Goal: Information Seeking & Learning: Learn about a topic

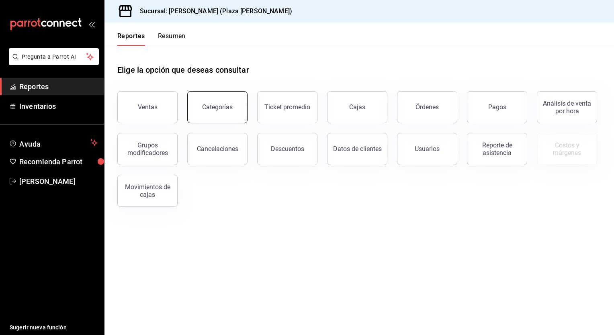
click at [229, 113] on button "Categorías" at bounding box center [217, 107] width 60 height 32
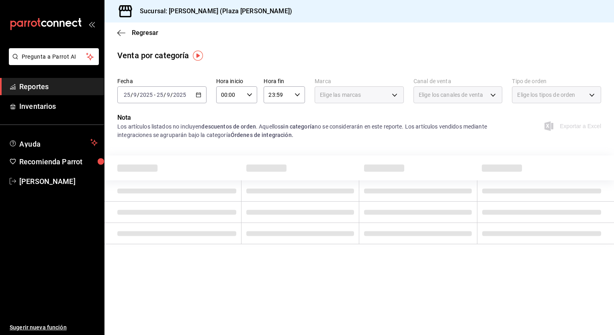
click at [199, 97] on \(Stroke\) "button" at bounding box center [198, 95] width 5 height 4
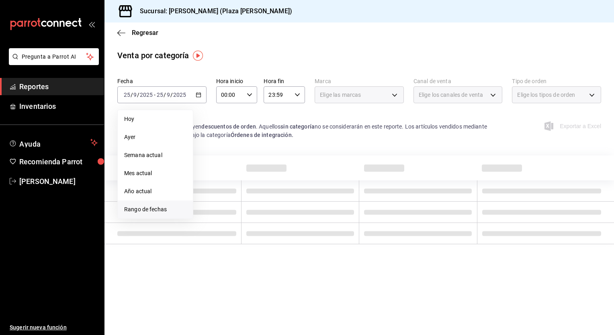
click at [141, 206] on span "Rango de fechas" at bounding box center [155, 209] width 62 height 8
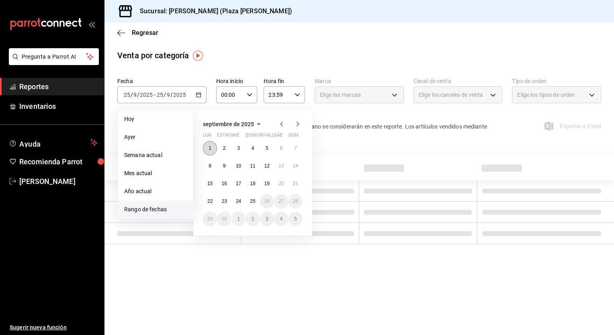
click at [209, 146] on abbr "1" at bounding box center [209, 148] width 3 height 6
click at [252, 202] on abbr "25" at bounding box center [252, 201] width 5 height 6
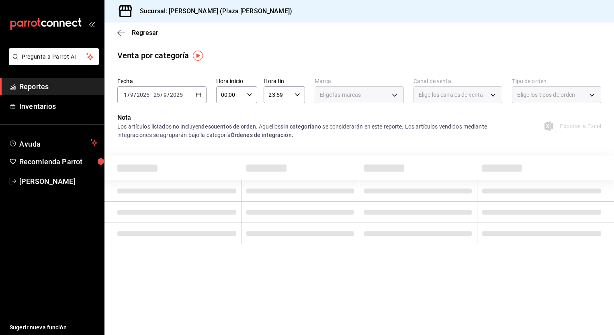
click at [395, 98] on div "Elige las marcas" at bounding box center [359, 94] width 89 height 17
click at [395, 97] on div "Elige las marcas" at bounding box center [359, 94] width 89 height 17
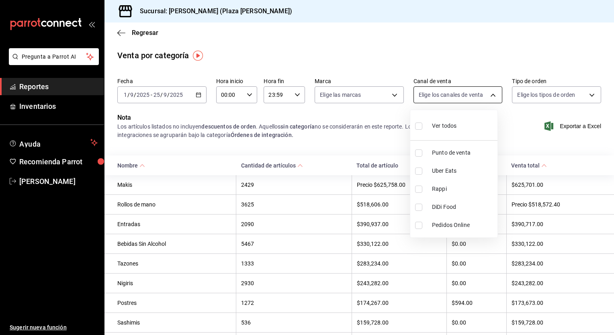
click at [488, 96] on body "Pregunta a Parrot AI Reportes Inventarios Ayuda Recomienda Parrot [PERSON_NAME]…" at bounding box center [307, 167] width 614 height 335
click at [488, 96] on div at bounding box center [307, 167] width 614 height 335
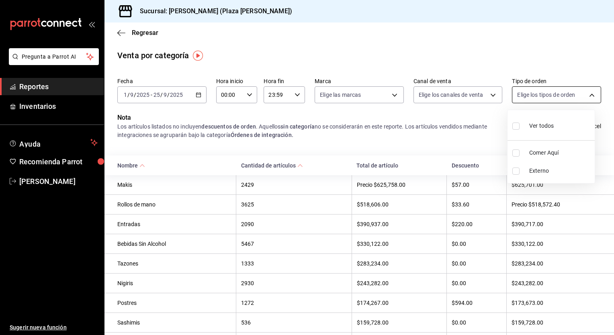
click at [586, 96] on body "Pregunta a Parrot AI Reportes Inventarios Ayuda Recomienda Parrot [PERSON_NAME]…" at bounding box center [307, 167] width 614 height 335
click at [586, 96] on div at bounding box center [307, 167] width 614 height 335
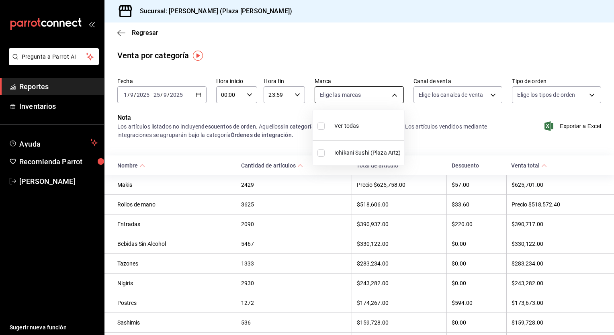
click at [390, 94] on body "Pregunta a Parrot AI Reportes Inventarios Ayuda Recomienda Parrot [PERSON_NAME]…" at bounding box center [307, 167] width 614 height 335
click at [370, 153] on span "Ichikani Sushi (Plaza Artz)" at bounding box center [367, 153] width 67 height 8
type input "abc0a998-24f3-49b9-87eb-b6f27766d4d5"
checkbox input "true"
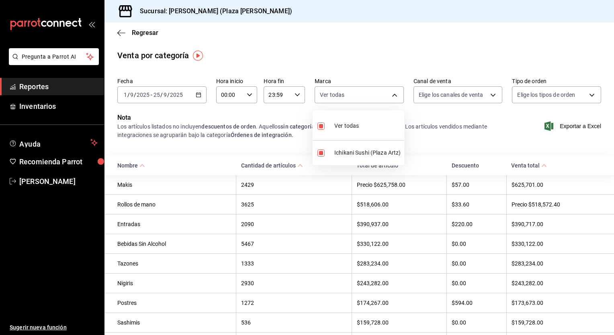
click at [488, 96] on div at bounding box center [307, 167] width 614 height 335
click at [488, 96] on body "Pregunta a Parrot AI Reportes Inventarios Ayuda Recomienda Parrot [PERSON_NAME]…" at bounding box center [307, 167] width 614 height 335
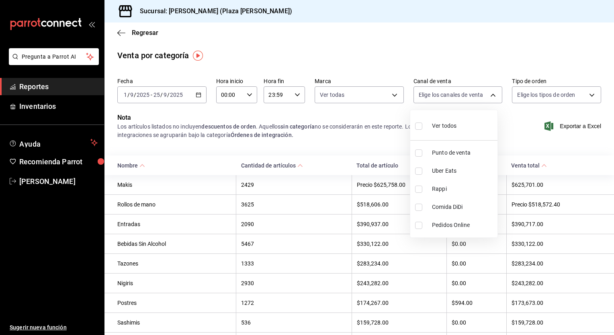
click at [467, 153] on span "Punto de venta" at bounding box center [463, 153] width 62 height 8
type input "PARROT"
checkbox input "true"
click at [593, 94] on div at bounding box center [307, 167] width 614 height 335
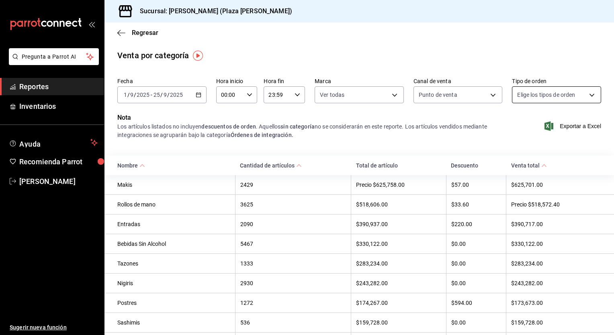
click at [586, 93] on body "Pregunta a Parrot AI Reportes Inventarios Ayuda Recomienda Parrot [PERSON_NAME]…" at bounding box center [307, 167] width 614 height 335
click at [541, 151] on span "Comer Aquí" at bounding box center [560, 153] width 62 height 8
type input "c62a6c8a-5deb-4e34-9cb3-511eee532814"
checkbox input "true"
click at [442, 142] on div at bounding box center [307, 167] width 614 height 335
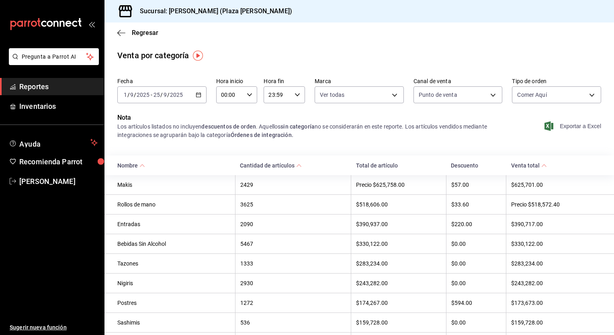
click at [564, 128] on font "Exportar a Excel" at bounding box center [580, 126] width 41 height 6
click at [290, 60] on div "Venta por categoría" at bounding box center [358, 55] width 509 height 12
click at [132, 31] on span "Regresar" at bounding box center [137, 33] width 41 height 8
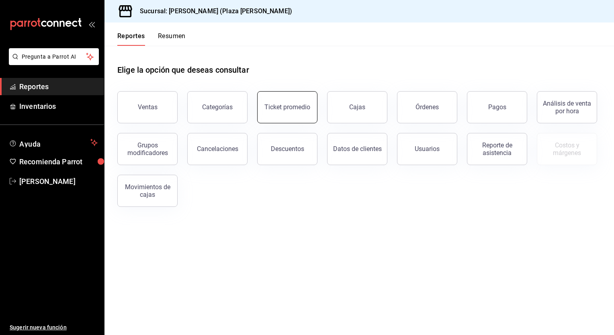
click at [293, 115] on button "Ticket promedio" at bounding box center [287, 107] width 60 height 32
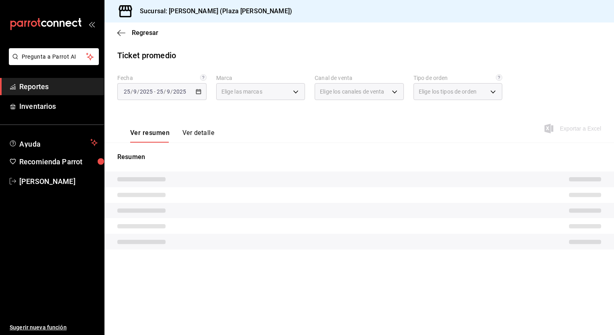
type input "abc0a998-24f3-49b9-87eb-b6f27766d4d5"
type input "PARROT,UBER_EATS,RAPPI,DIDI_FOOD,ONLINE"
type input "c62a6c8a-5deb-4e34-9cb3-511eee532814,EXTERNAL"
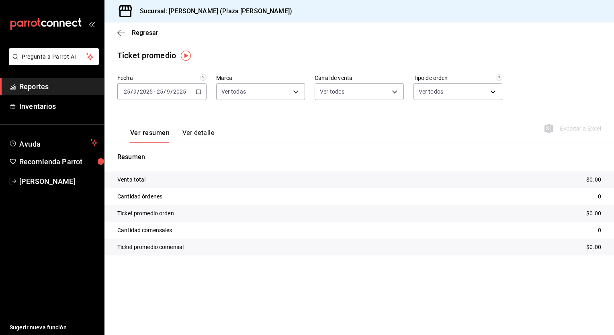
click at [198, 91] on \(Stroke\) "button" at bounding box center [198, 91] width 4 height 0
click at [152, 190] on span "Rango de fechas" at bounding box center [155, 188] width 62 height 8
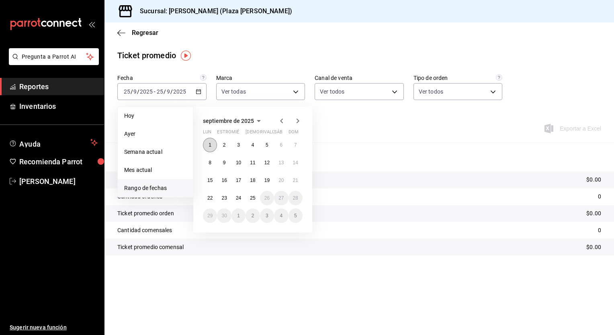
click at [208, 144] on button "1" at bounding box center [210, 145] width 14 height 14
click at [253, 197] on abbr "25" at bounding box center [252, 198] width 5 height 6
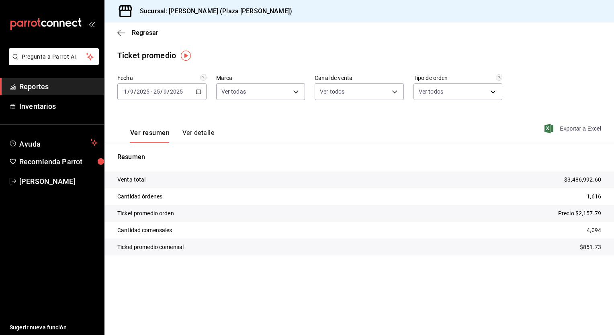
click at [580, 127] on font "Exportar a Excel" at bounding box center [580, 128] width 41 height 6
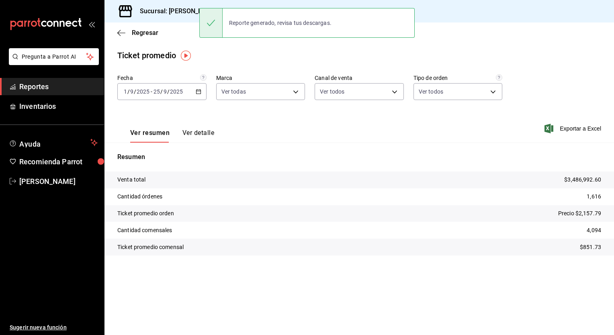
click at [273, 146] on div "Resumen Venta total $3,486,992.60 Cantidad órdenes 1,616 Ticket promedio orden …" at bounding box center [358, 204] width 509 height 123
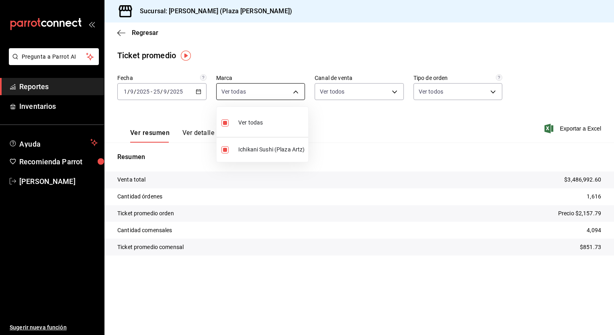
click at [296, 92] on body "Pregunta a Parrot AI Reportes Inventarios Ayuda Recomienda Parrot [PERSON_NAME]…" at bounding box center [307, 167] width 614 height 335
click at [296, 92] on div at bounding box center [307, 167] width 614 height 335
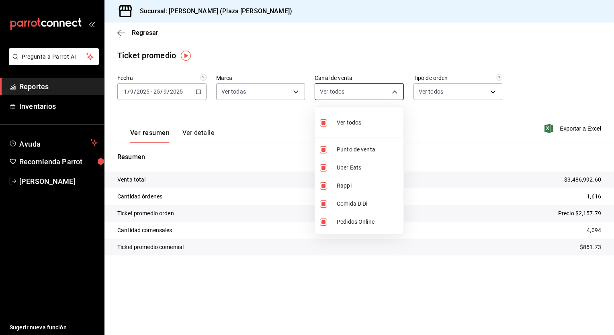
click at [395, 92] on body "Pregunta a Parrot AI Reportes Inventarios Ayuda Recomienda Parrot [PERSON_NAME]…" at bounding box center [307, 167] width 614 height 335
click at [395, 92] on div at bounding box center [307, 167] width 614 height 335
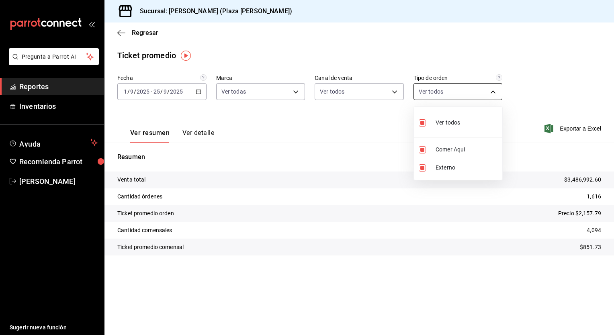
click at [493, 92] on body "Pregunta a Parrot AI Reportes Inventarios Ayuda Recomienda Parrot [PERSON_NAME]…" at bounding box center [307, 167] width 614 height 335
click at [493, 92] on div at bounding box center [307, 167] width 614 height 335
click at [119, 31] on icon "button" at bounding box center [118, 33] width 3 height 6
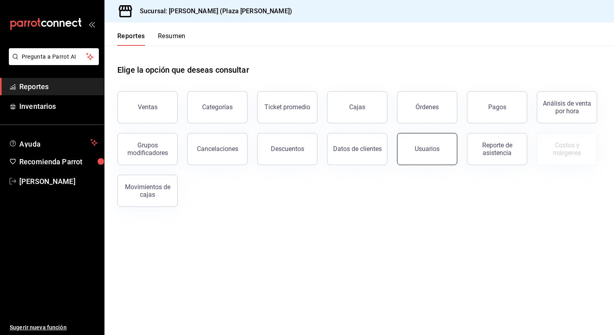
click at [420, 150] on div "Usuarios" at bounding box center [427, 149] width 25 height 8
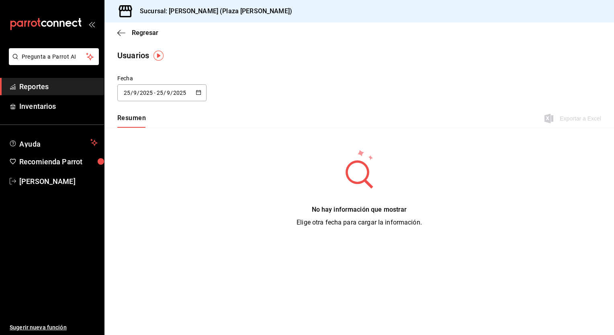
click at [123, 37] on div "Regresar" at bounding box center [358, 32] width 509 height 20
click at [122, 32] on icon "button" at bounding box center [121, 32] width 8 height 7
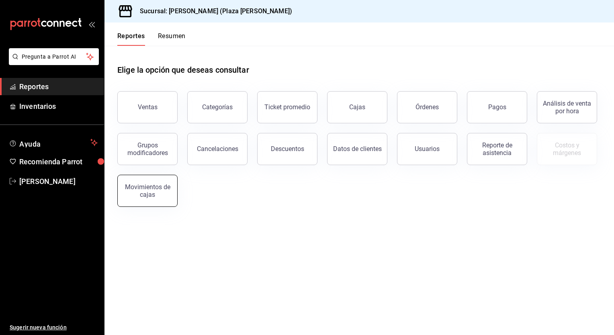
click at [157, 190] on div "Movimientos de cajas" at bounding box center [148, 190] width 50 height 15
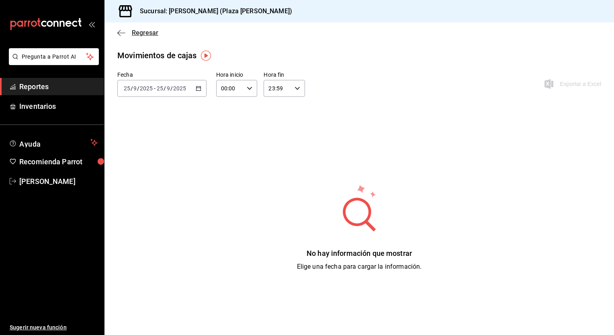
click at [122, 30] on icon "button" at bounding box center [121, 32] width 8 height 7
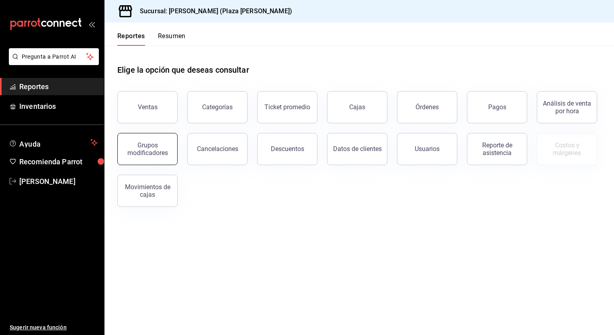
click at [152, 153] on div "Grupos modificadores" at bounding box center [148, 148] width 50 height 15
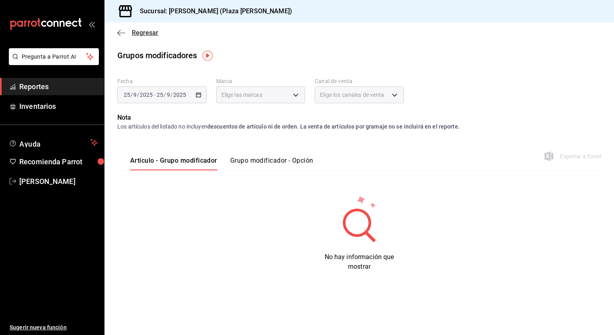
click at [121, 32] on icon "button" at bounding box center [121, 32] width 8 height 7
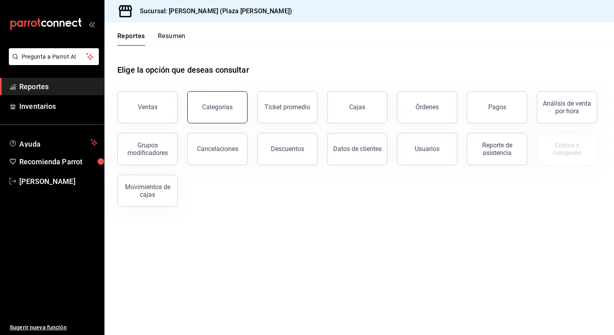
click at [214, 113] on button "Categorías" at bounding box center [217, 107] width 60 height 32
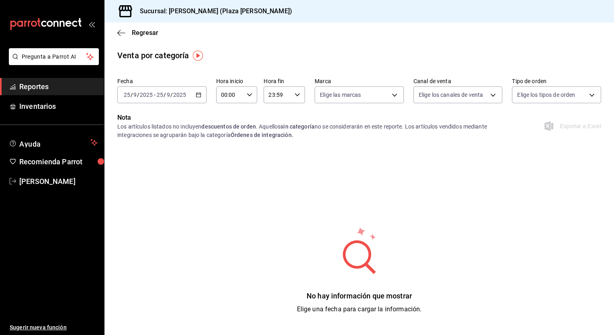
click at [199, 98] on div "[DATE] [DATE] - [DATE] [DATE]" at bounding box center [161, 94] width 89 height 17
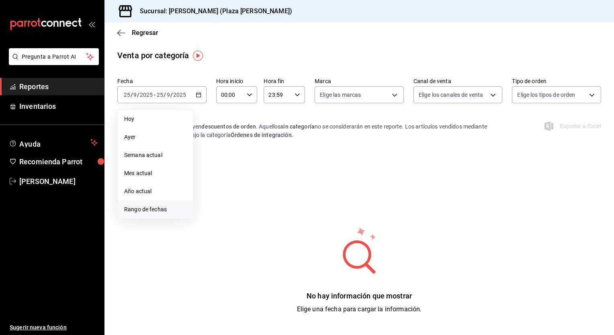
click at [151, 213] on span "Rango de fechas" at bounding box center [155, 209] width 62 height 8
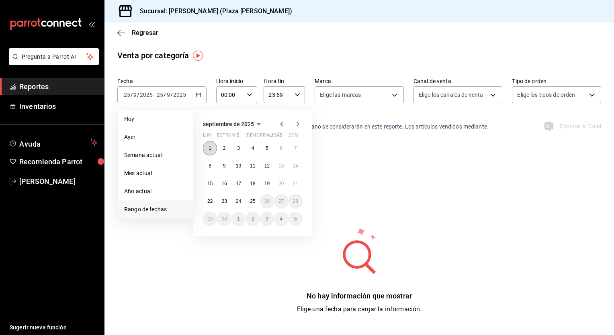
click at [209, 147] on abbr "1" at bounding box center [209, 148] width 3 height 6
click at [253, 205] on button "25" at bounding box center [252, 201] width 14 height 14
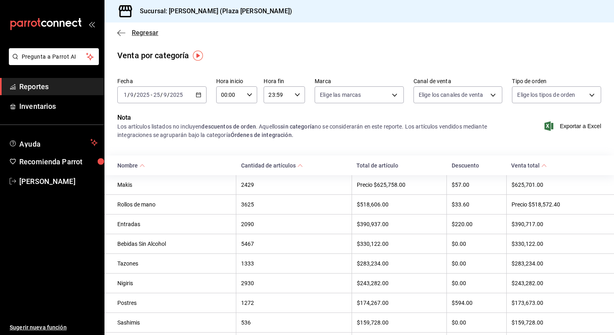
click at [117, 33] on icon "button" at bounding box center [121, 32] width 8 height 7
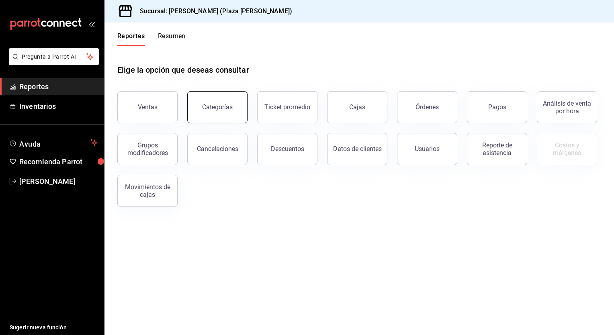
click at [227, 115] on button "Categorías" at bounding box center [217, 107] width 60 height 32
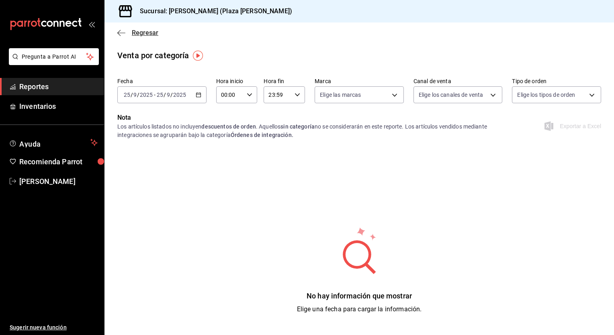
click at [121, 32] on icon "button" at bounding box center [121, 32] width 8 height 7
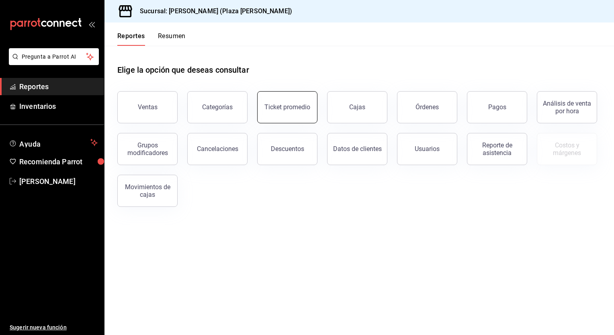
click at [275, 115] on button "Ticket promedio" at bounding box center [287, 107] width 60 height 32
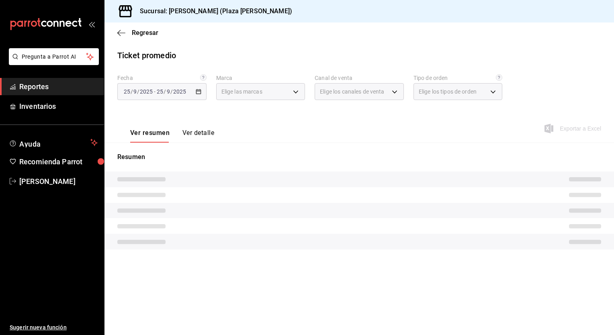
type input "abc0a998-24f3-49b9-87eb-b6f27766d4d5"
type input "PARROT,UBER_EATS,RAPPI,DIDI_FOOD,ONLINE"
type input "c62a6c8a-5deb-4e34-9cb3-511eee532814,EXTERNAL"
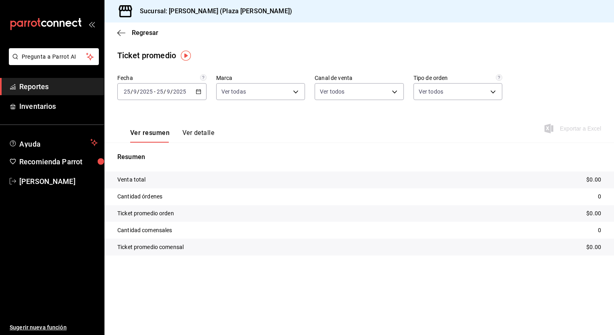
click at [201, 91] on icon "button" at bounding box center [199, 92] width 6 height 6
click at [143, 186] on span "Rango de fechas" at bounding box center [155, 188] width 62 height 8
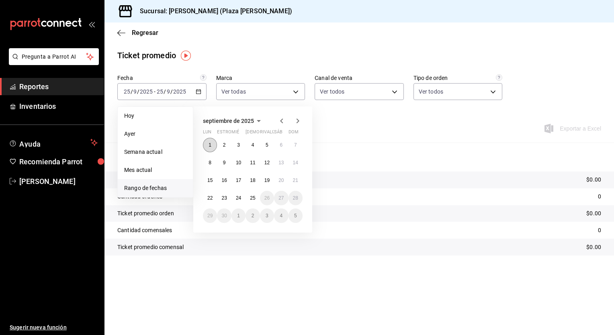
click at [210, 142] on abbr "1" at bounding box center [209, 145] width 3 height 6
click at [249, 203] on button "25" at bounding box center [252, 198] width 14 height 14
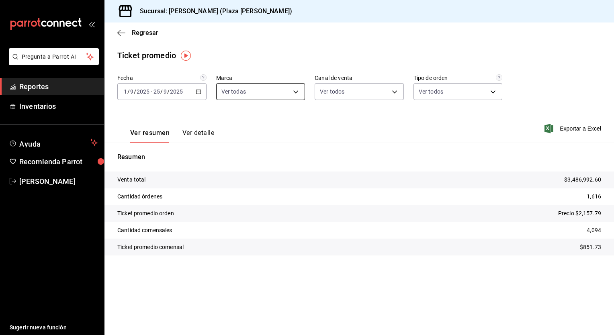
click at [297, 92] on body "Pregunta a Parrot AI Reportes Inventarios Ayuda Recomienda Parrot [PERSON_NAME]…" at bounding box center [307, 167] width 614 height 335
click at [296, 92] on div at bounding box center [307, 167] width 614 height 335
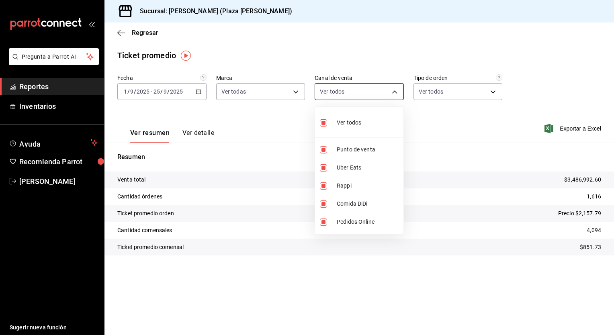
click at [398, 92] on body "Pregunta a Parrot AI Reportes Inventarios Ayuda Recomienda Parrot [PERSON_NAME]…" at bounding box center [307, 167] width 614 height 335
click at [398, 92] on div at bounding box center [307, 167] width 614 height 335
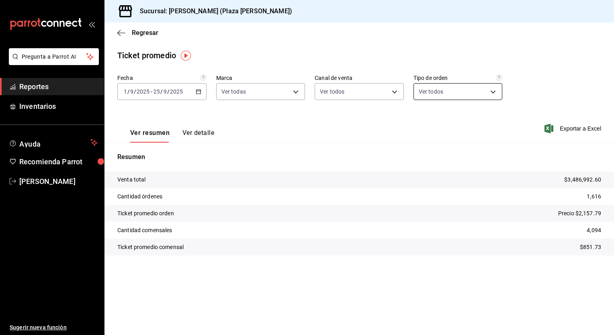
click at [491, 95] on body "Pregunta a Parrot AI Reportes Inventarios Ayuda Recomienda Parrot [PERSON_NAME]…" at bounding box center [307, 167] width 614 height 335
click at [491, 95] on div at bounding box center [307, 167] width 614 height 335
click at [569, 129] on font "Exportar a Excel" at bounding box center [580, 128] width 41 height 6
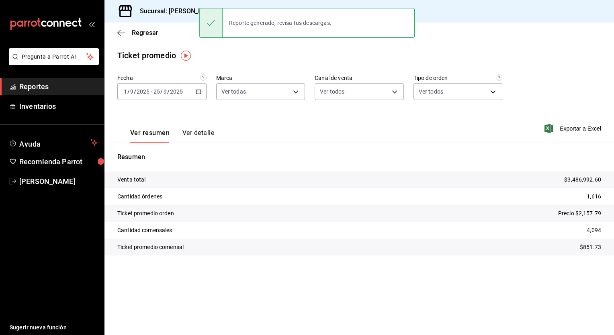
click at [260, 130] on div "Ver resumen Ver detalle Exportar a Excel" at bounding box center [358, 126] width 509 height 33
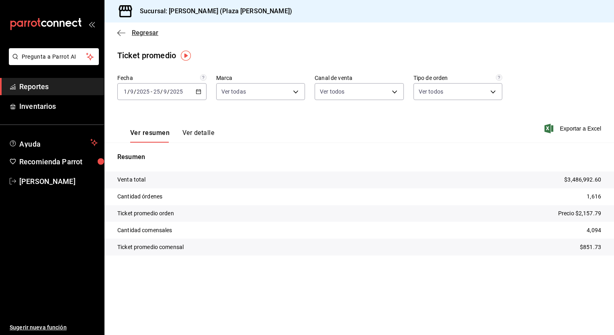
click at [118, 32] on icon "button" at bounding box center [118, 33] width 3 height 6
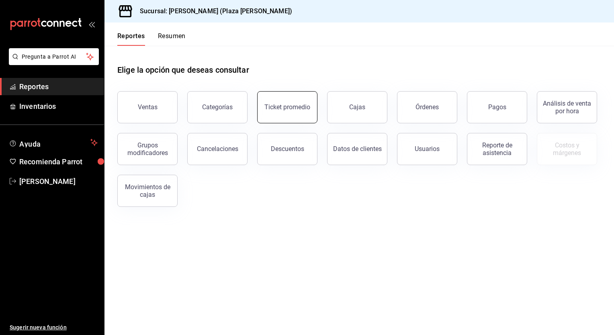
click at [300, 114] on button "Ticket promedio" at bounding box center [287, 107] width 60 height 32
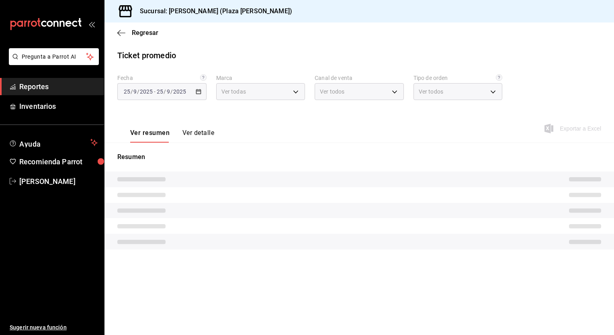
type input "abc0a998-24f3-49b9-87eb-b6f27766d4d5"
type input "PARROT,UBER_EATS,RAPPI,DIDI_FOOD,ONLINE"
type input "c62a6c8a-5deb-4e34-9cb3-511eee532814,EXTERNAL"
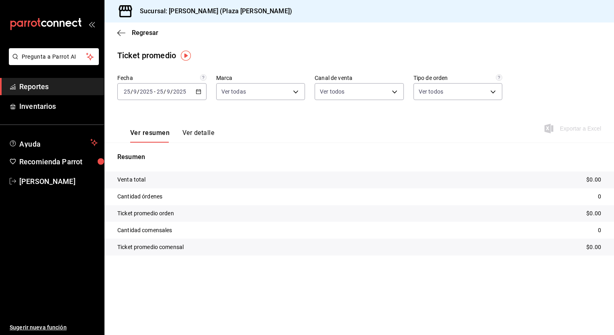
click at [201, 90] on icon "button" at bounding box center [199, 92] width 6 height 6
click at [149, 188] on span "Rango de fechas" at bounding box center [155, 188] width 62 height 8
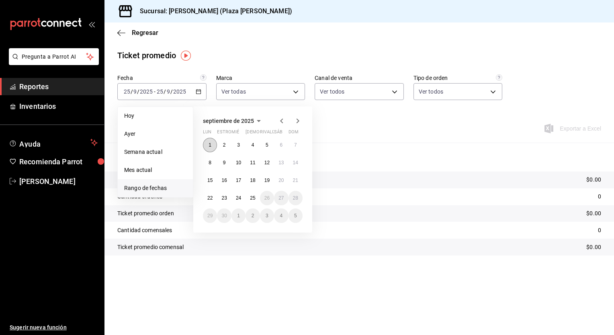
click at [210, 145] on abbr "1" at bounding box center [209, 145] width 3 height 6
click at [251, 200] on button "25" at bounding box center [252, 198] width 14 height 14
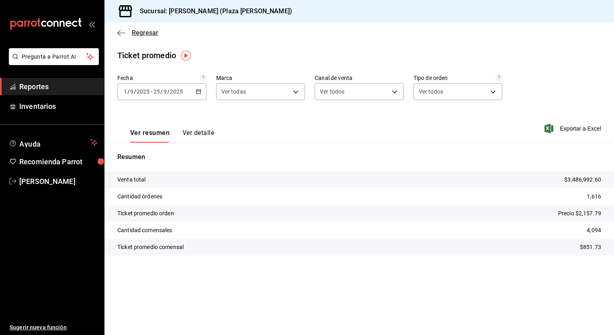
click at [121, 30] on icon "button" at bounding box center [121, 32] width 8 height 7
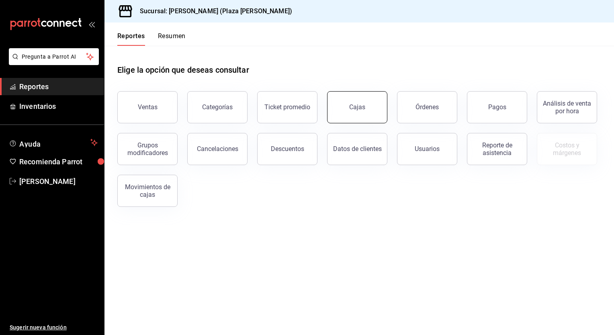
click at [363, 104] on div "Cajas" at bounding box center [357, 107] width 16 height 10
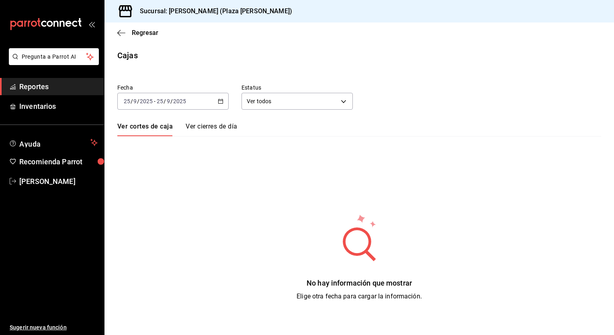
click at [219, 105] on div "[DATE] [DATE] - [DATE] [DATE]" at bounding box center [172, 101] width 111 height 17
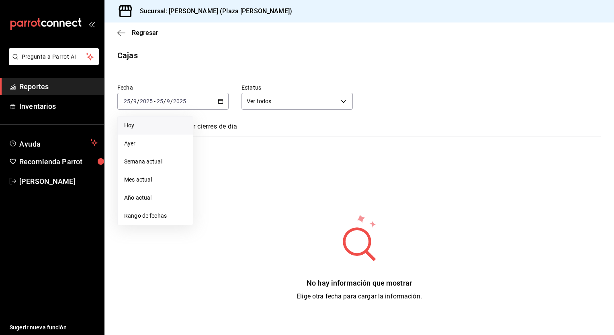
click at [151, 127] on span "Hoy" at bounding box center [155, 125] width 62 height 8
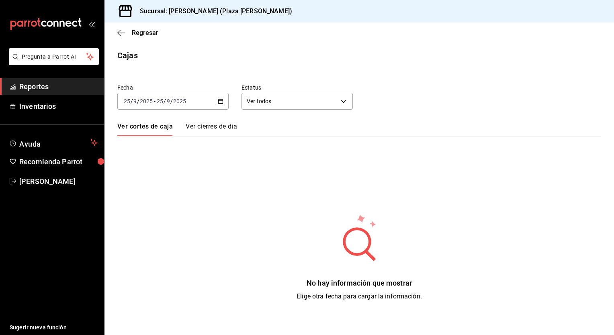
click at [217, 103] on div "[DATE] [DATE] - [DATE] [DATE]" at bounding box center [172, 101] width 111 height 17
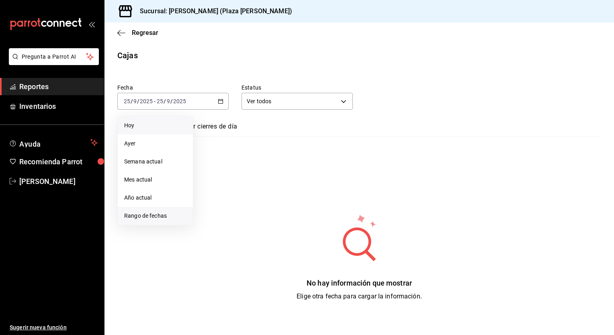
click at [166, 212] on span "Rango de fechas" at bounding box center [155, 216] width 62 height 8
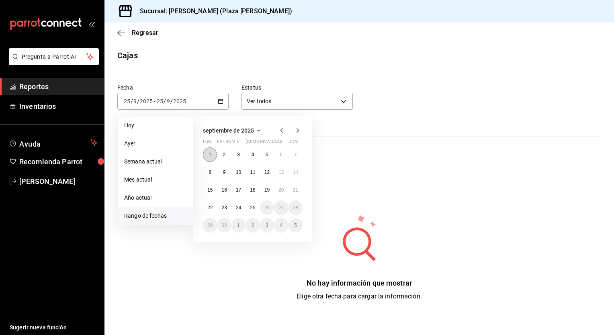
click at [209, 154] on abbr "1" at bounding box center [209, 155] width 3 height 6
click at [257, 211] on button "25" at bounding box center [252, 207] width 14 height 14
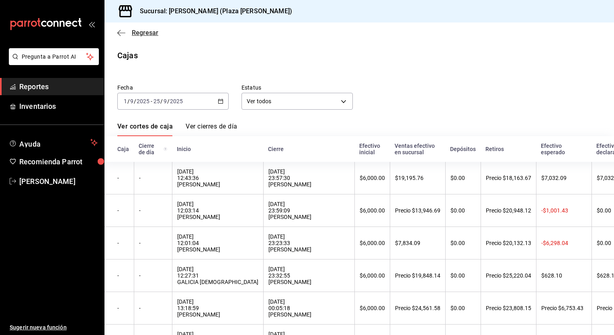
click at [122, 31] on icon "button" at bounding box center [121, 32] width 8 height 7
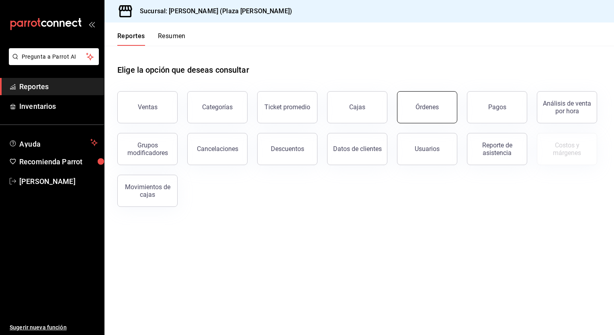
click at [419, 114] on button "Órdenes" at bounding box center [427, 107] width 60 height 32
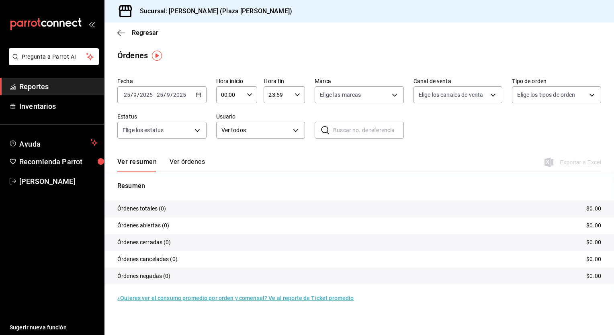
click at [196, 96] on icon "button" at bounding box center [199, 95] width 6 height 6
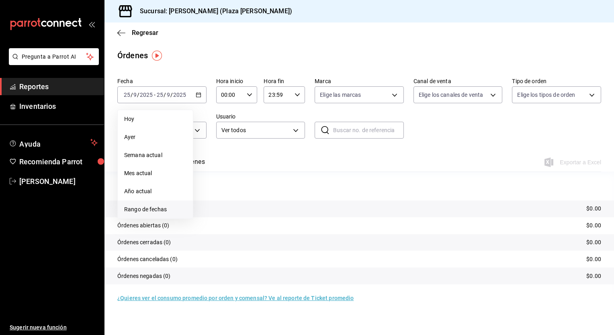
click at [150, 211] on span "Rango de fechas" at bounding box center [155, 209] width 62 height 8
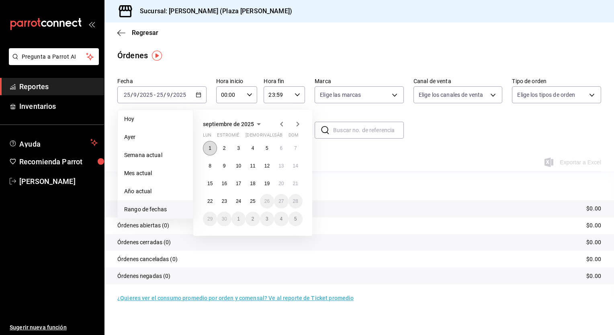
click at [210, 148] on abbr "1" at bounding box center [209, 148] width 3 height 6
click at [252, 201] on abbr "25" at bounding box center [252, 201] width 5 height 6
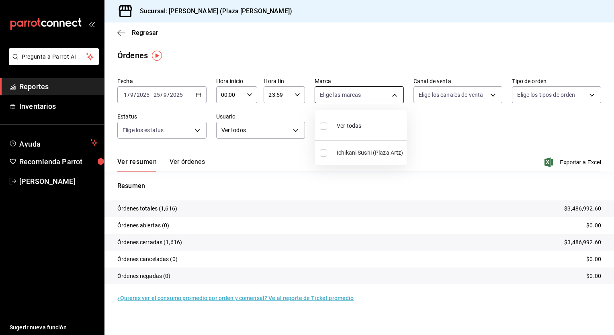
click at [394, 95] on body "Pregunta a Parrot AI Reportes Inventarios Ayuda Recomienda Parrot [PERSON_NAME]…" at bounding box center [307, 167] width 614 height 335
click at [394, 95] on div at bounding box center [307, 167] width 614 height 335
click at [493, 96] on body "Pregunta a Parrot AI Reportes Inventarios Ayuda Recomienda Parrot [PERSON_NAME]…" at bounding box center [307, 167] width 614 height 335
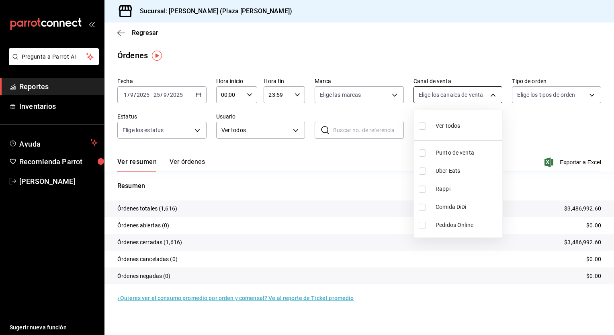
click at [493, 96] on div at bounding box center [307, 167] width 614 height 335
click at [593, 97] on body "Pregunta a Parrot AI Reportes Inventarios Ayuda Recomienda Parrot [PERSON_NAME]…" at bounding box center [307, 167] width 614 height 335
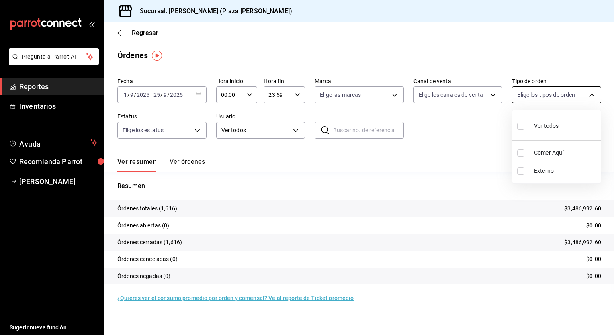
click at [593, 97] on div at bounding box center [307, 167] width 614 height 335
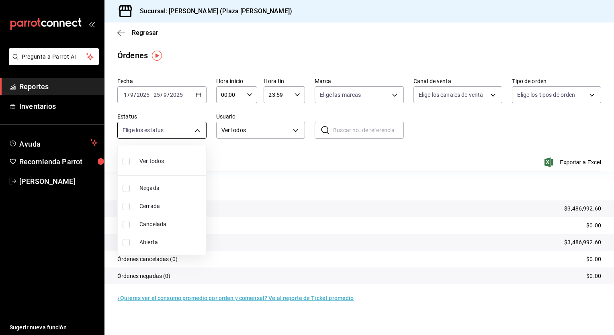
click at [198, 132] on body "Pregunta a Parrot AI Reportes Inventarios Ayuda Recomienda Parrot [PERSON_NAME]…" at bounding box center [307, 167] width 614 height 335
click at [198, 132] on div at bounding box center [307, 167] width 614 height 335
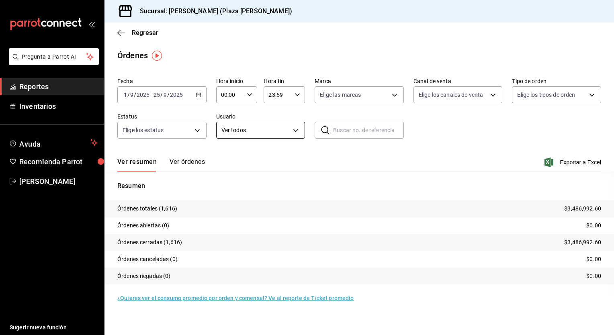
click at [298, 130] on body "Pregunta a Parrot AI Reportes Inventarios Ayuda Recomienda Parrot [PERSON_NAME]…" at bounding box center [307, 167] width 614 height 335
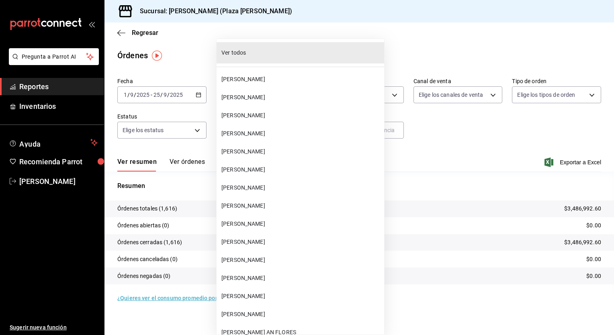
click at [298, 130] on span "[PERSON_NAME]" at bounding box center [300, 133] width 159 height 8
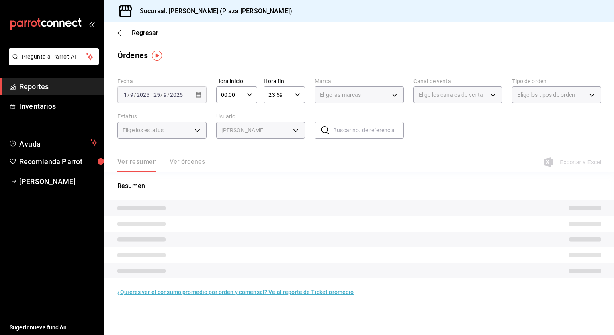
type input "bce25c52-cc88-42c8-be07-a45c34336112"
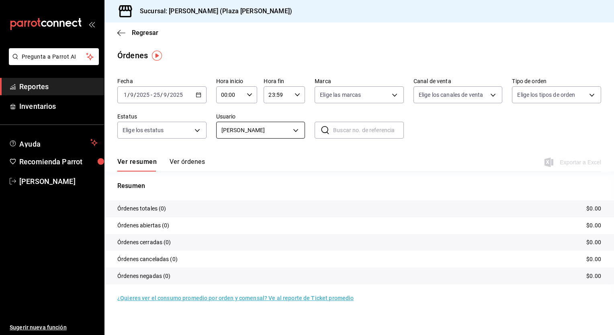
click at [297, 130] on body "Pregunta a Parrot AI Reportes Inventarios Ayuda Recomienda Parrot [PERSON_NAME]…" at bounding box center [307, 167] width 614 height 335
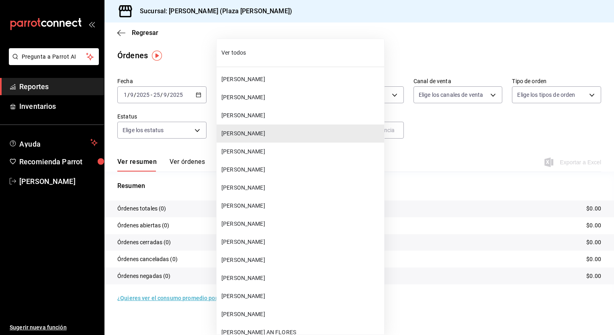
click at [427, 183] on div at bounding box center [307, 167] width 614 height 335
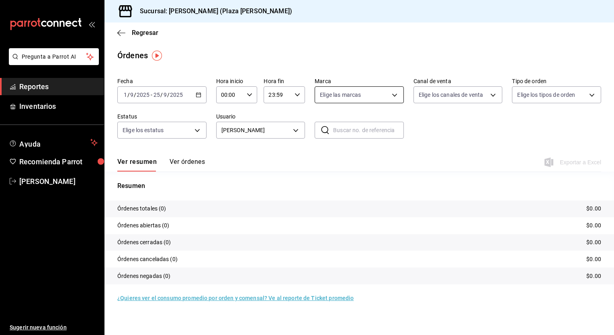
click at [397, 97] on body "Pregunta a Parrot AI Reportes Inventarios Ayuda Recomienda Parrot [PERSON_NAME]…" at bounding box center [307, 167] width 614 height 335
click at [363, 155] on span "Ichikani Sushi (Plaza Artz)" at bounding box center [370, 153] width 67 height 8
type input "abc0a998-24f3-49b9-87eb-b6f27766d4d5"
checkbox input "true"
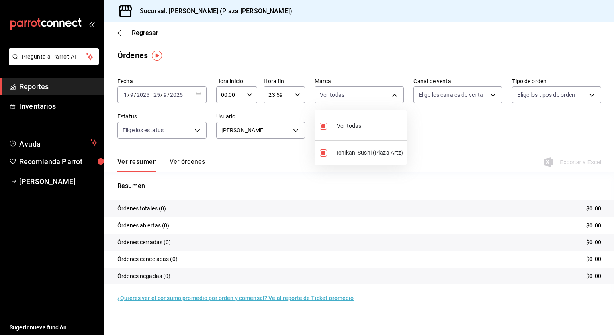
click at [296, 131] on div at bounding box center [307, 167] width 614 height 335
click at [296, 131] on body "Pregunta a Parrot AI Reportes Inventarios Ayuda Recomienda Parrot [PERSON_NAME]…" at bounding box center [307, 167] width 614 height 335
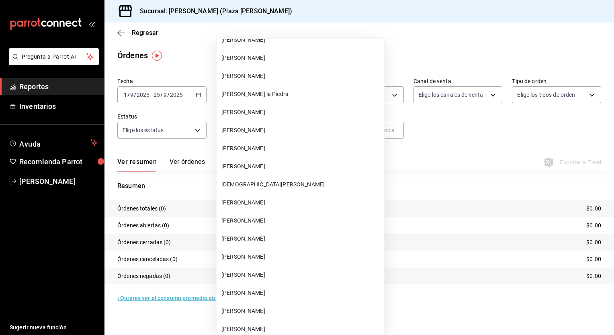
scroll to position [763, 0]
click at [462, 153] on div at bounding box center [307, 167] width 614 height 335
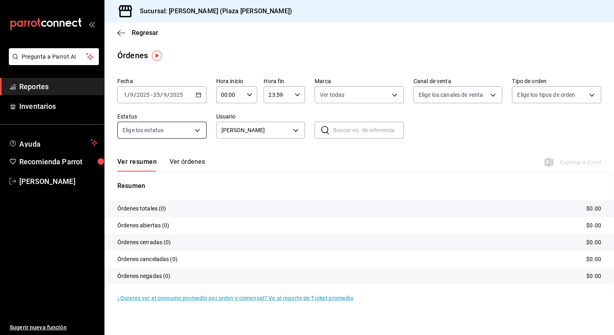
click at [196, 131] on body "Pregunta a Parrot AI Reportes Inventarios Ayuda Recomienda Parrot [PERSON_NAME]…" at bounding box center [307, 167] width 614 height 335
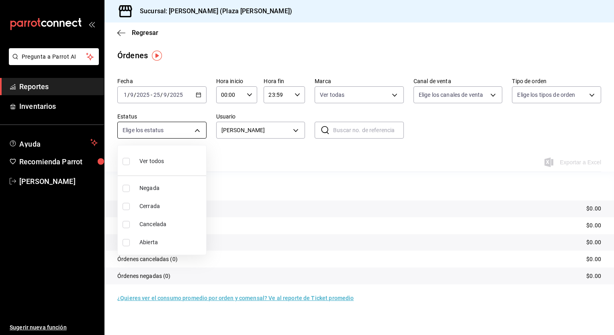
click at [196, 131] on div at bounding box center [307, 167] width 614 height 335
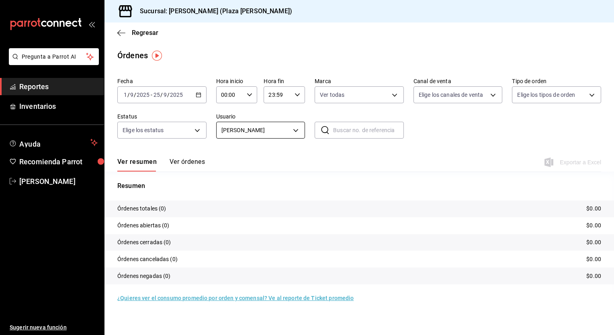
click at [298, 132] on body "Pregunta a Parrot AI Reportes Inventarios Ayuda Recomienda Parrot [PERSON_NAME]…" at bounding box center [307, 167] width 614 height 335
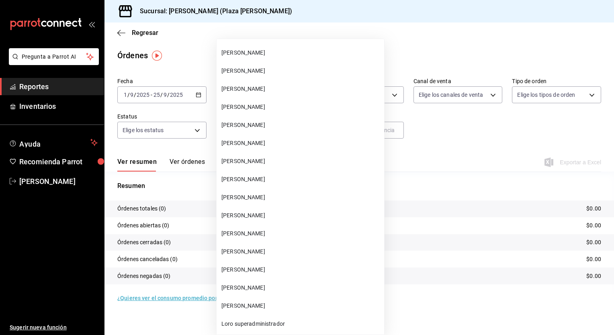
scroll to position [442, 0]
click at [273, 162] on span "[PERSON_NAME]" at bounding box center [300, 161] width 159 height 8
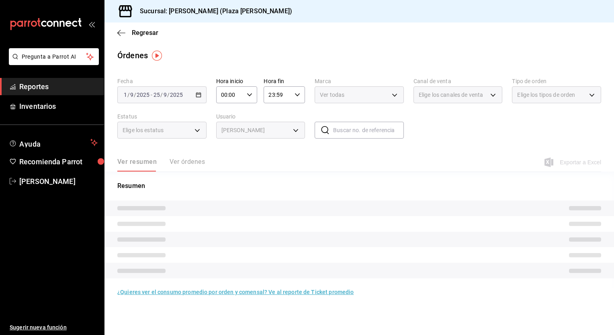
type input "59cb3acb-cdf2-4adc-b72e-a33ce60f9231"
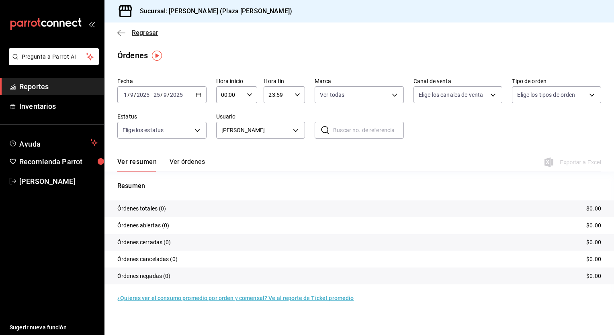
click at [122, 34] on icon "button" at bounding box center [121, 32] width 8 height 7
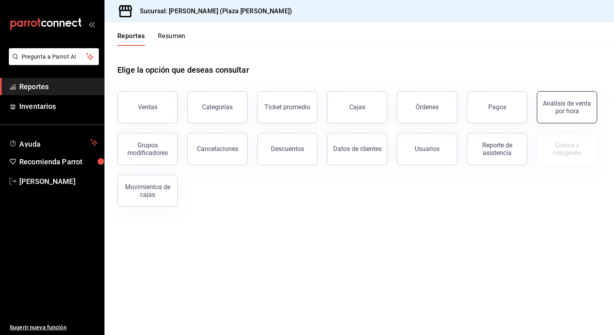
click at [561, 112] on div "Análisis de venta por hora" at bounding box center [567, 107] width 50 height 15
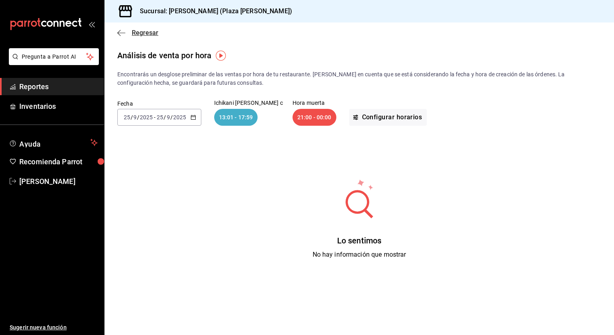
click at [122, 33] on icon "button" at bounding box center [121, 33] width 8 height 0
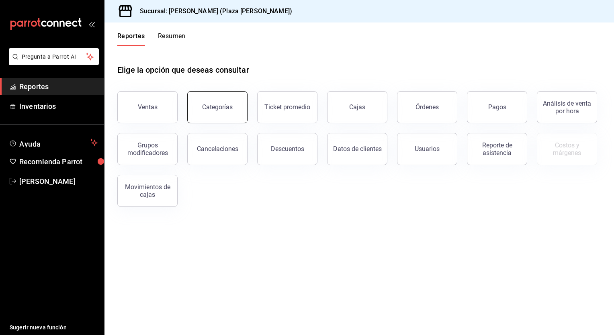
click at [219, 111] on button "Categorías" at bounding box center [217, 107] width 60 height 32
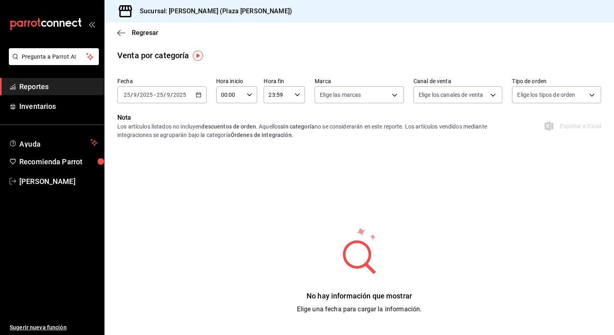
click at [196, 95] on icon "button" at bounding box center [199, 95] width 6 height 6
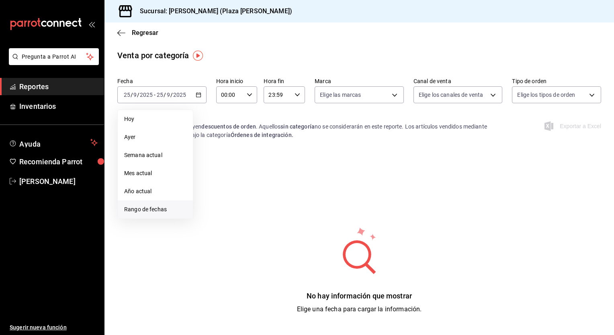
click at [154, 208] on span "Rango de fechas" at bounding box center [155, 209] width 62 height 8
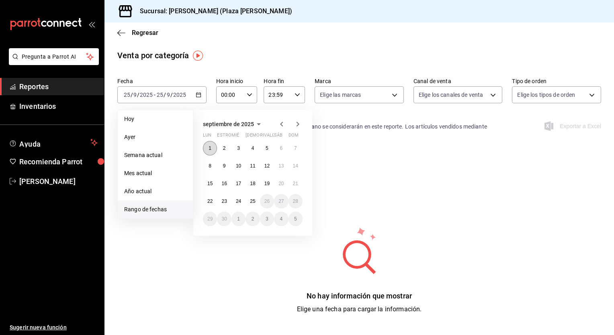
click at [211, 147] on abbr "1" at bounding box center [209, 148] width 3 height 6
click at [253, 206] on button "25" at bounding box center [252, 201] width 14 height 14
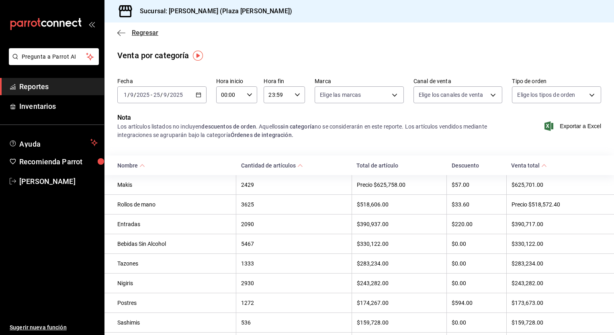
click at [118, 32] on icon "button" at bounding box center [121, 32] width 8 height 7
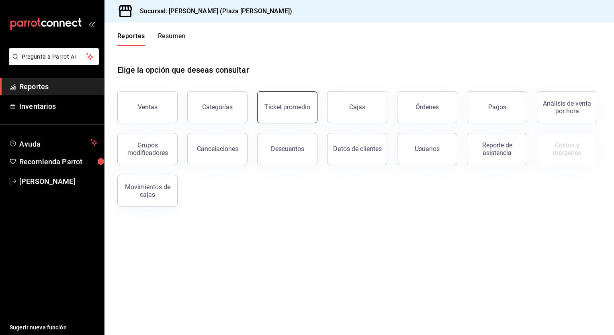
click at [285, 110] on div "Ticket promedio" at bounding box center [287, 107] width 46 height 8
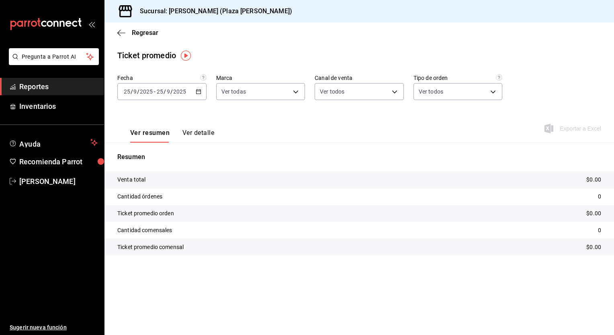
click at [200, 134] on button "Ver detalle" at bounding box center [198, 136] width 32 height 14
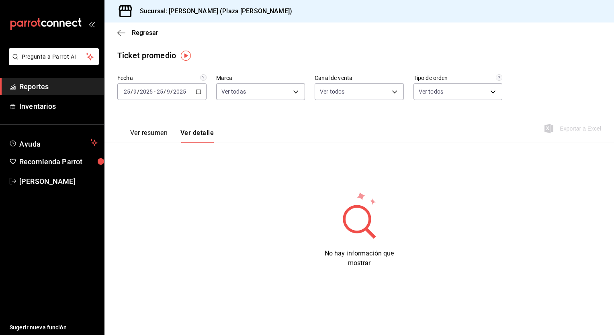
click at [162, 133] on font "Ver resumen" at bounding box center [148, 133] width 37 height 8
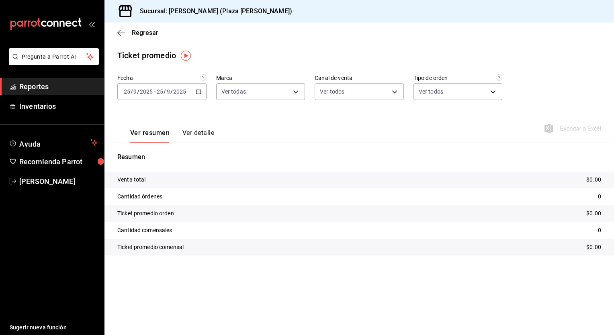
click at [200, 92] on icon "button" at bounding box center [199, 92] width 6 height 6
click at [145, 187] on span "Rango de fechas" at bounding box center [155, 188] width 62 height 8
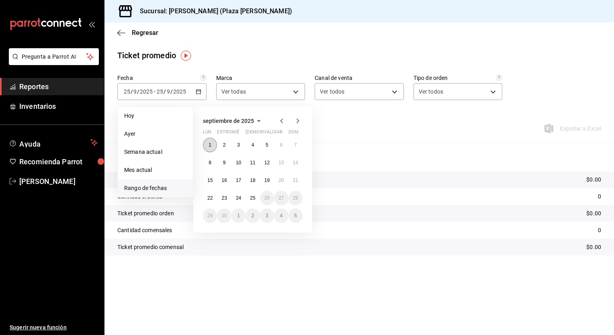
click at [213, 146] on button "1" at bounding box center [210, 145] width 14 height 14
click at [256, 201] on button "25" at bounding box center [252, 198] width 14 height 14
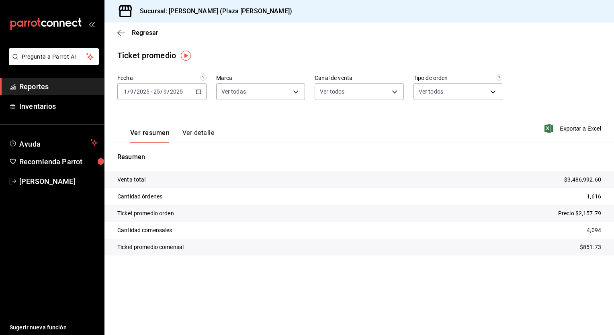
click at [196, 134] on button "Ver detalle" at bounding box center [198, 136] width 32 height 14
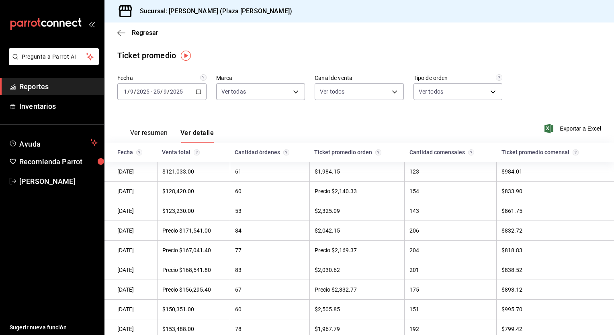
click at [154, 129] on font "Ver resumen" at bounding box center [148, 133] width 37 height 8
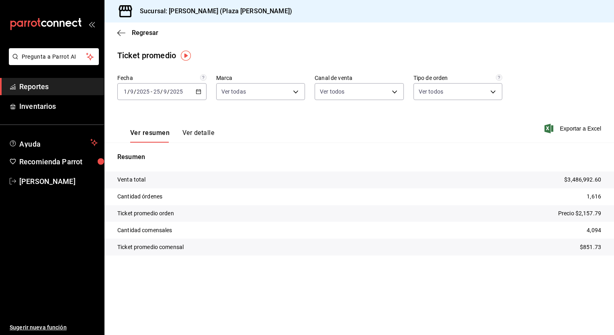
click at [190, 135] on button "Ver detalle" at bounding box center [198, 136] width 32 height 14
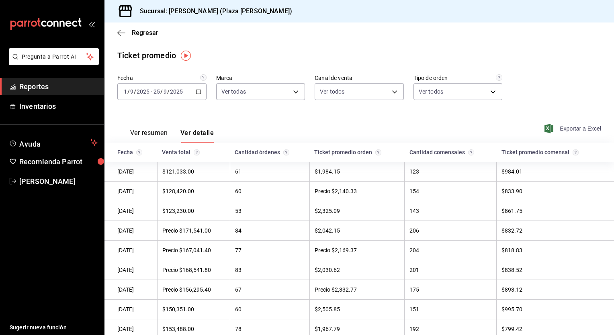
click at [564, 126] on font "Exportar a Excel" at bounding box center [580, 128] width 41 height 6
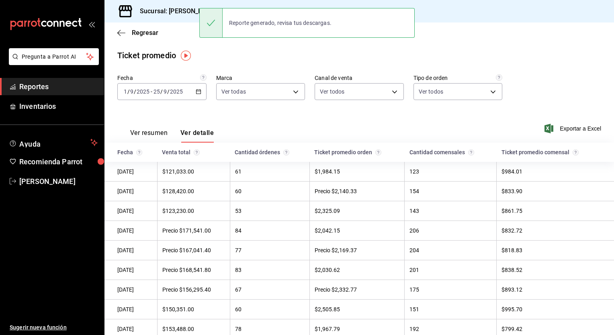
click at [262, 118] on div "Ver resumen Ver detalle Exportar a Excel" at bounding box center [358, 126] width 509 height 33
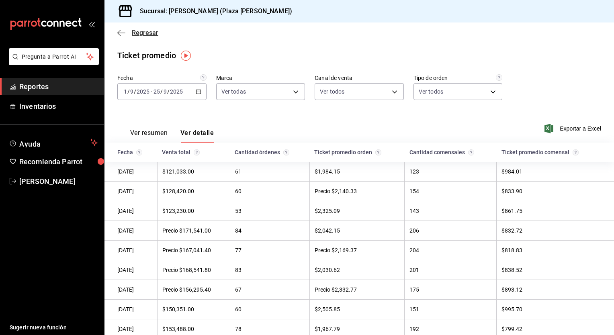
click at [133, 31] on span "Regresar" at bounding box center [145, 33] width 27 height 8
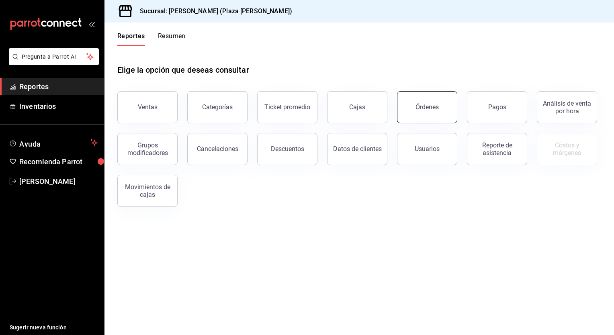
click at [426, 113] on button "Órdenes" at bounding box center [427, 107] width 60 height 32
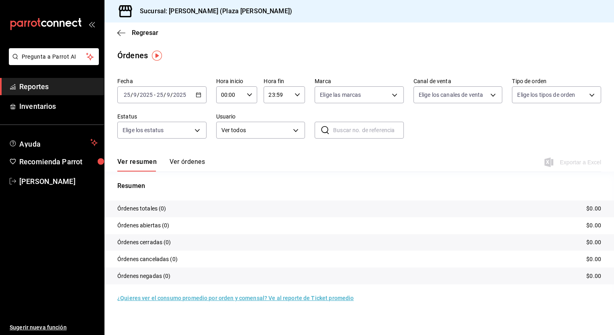
click at [201, 96] on div "[DATE] [DATE] - [DATE] [DATE]" at bounding box center [161, 94] width 89 height 17
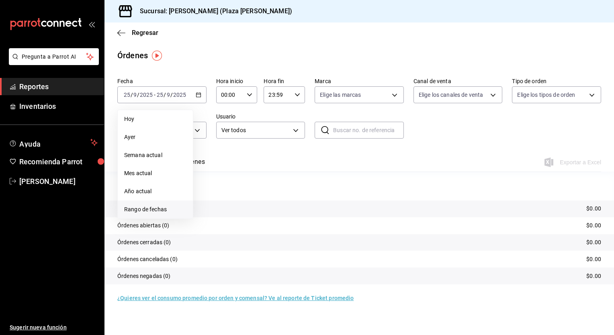
click at [168, 210] on span "Rango de fechas" at bounding box center [155, 209] width 62 height 8
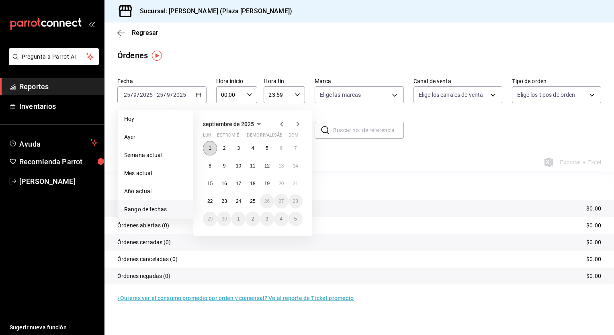
click at [206, 150] on button "1" at bounding box center [210, 148] width 14 height 14
click at [250, 199] on abbr "25" at bounding box center [252, 201] width 5 height 6
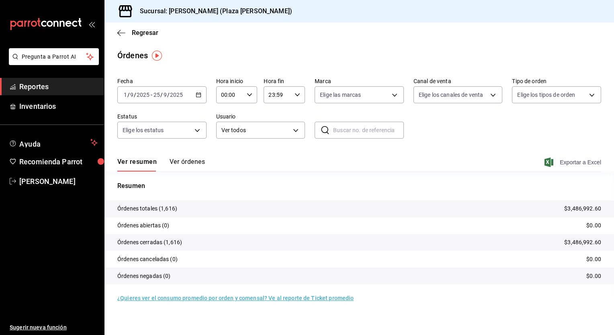
click at [576, 159] on font "Exportar a Excel" at bounding box center [580, 162] width 41 height 6
click at [299, 195] on div "Resumen Órdenes totales (1,616) $3,486,992.60 Órdenes abiertas (0) $0.00 Órdene…" at bounding box center [358, 237] width 509 height 113
drag, startPoint x: 37, startPoint y: 84, endPoint x: 32, endPoint y: 82, distance: 5.6
click at [37, 84] on font "Reportes" at bounding box center [33, 86] width 29 height 8
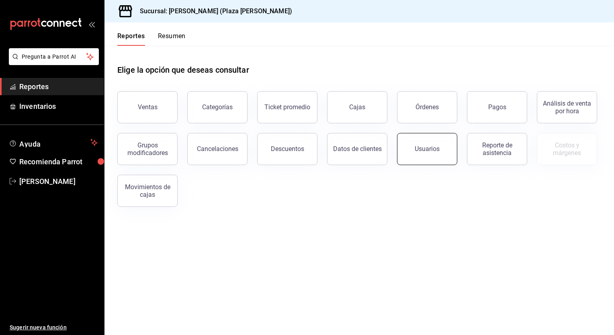
click at [435, 143] on button "Usuarios" at bounding box center [427, 149] width 60 height 32
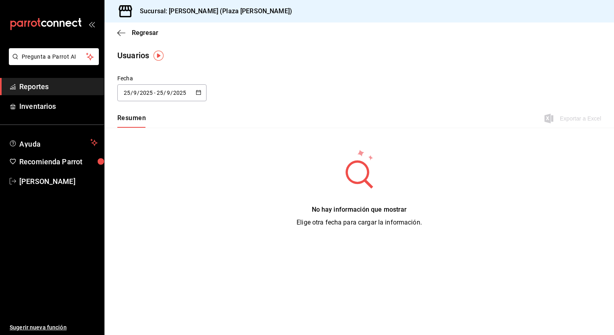
click at [201, 94] on icon "button" at bounding box center [199, 93] width 6 height 6
click at [146, 207] on li "Rango de fechas" at bounding box center [155, 209] width 76 height 18
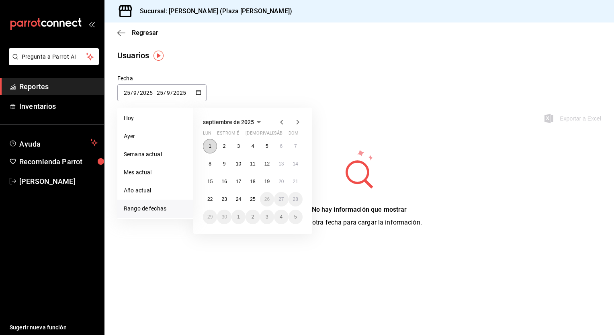
click at [209, 145] on abbr "1" at bounding box center [209, 146] width 3 height 6
click at [257, 200] on button "25" at bounding box center [252, 199] width 14 height 14
type input "[DATE]"
type input "1"
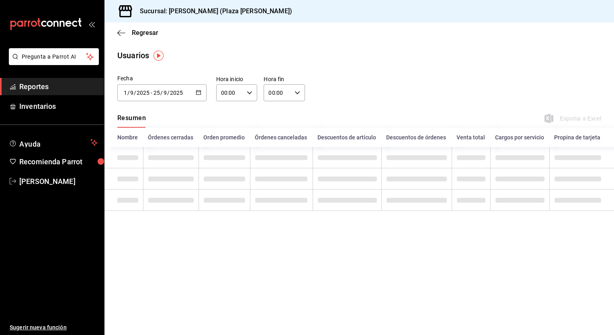
click at [250, 91] on icon "button" at bounding box center [250, 93] width 6 height 6
click at [229, 129] on span "05" at bounding box center [227, 129] width 8 height 6
type input "05:00"
click at [298, 94] on div at bounding box center [307, 167] width 614 height 335
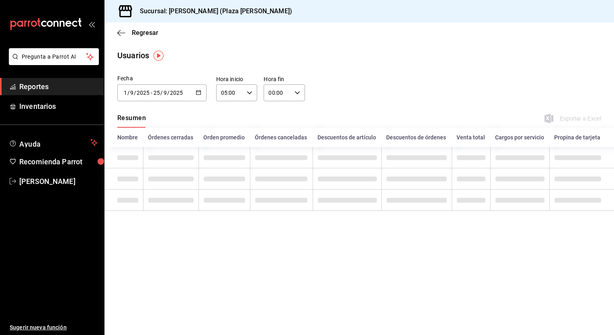
click at [297, 94] on icon "button" at bounding box center [297, 93] width 6 height 6
click at [275, 129] on span "05" at bounding box center [274, 129] width 8 height 6
type input "05:00"
click at [339, 104] on div at bounding box center [307, 167] width 614 height 335
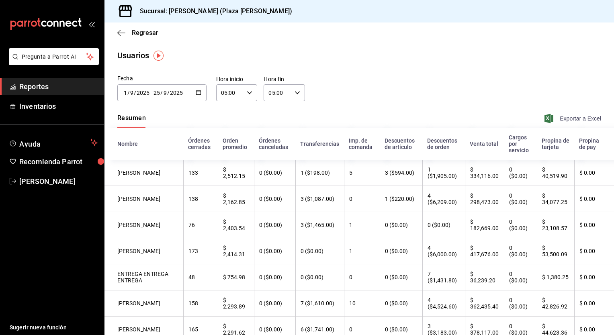
click at [561, 120] on font "Exportar a Excel" at bounding box center [580, 118] width 41 height 6
click at [41, 85] on font "Reportes" at bounding box center [33, 86] width 29 height 8
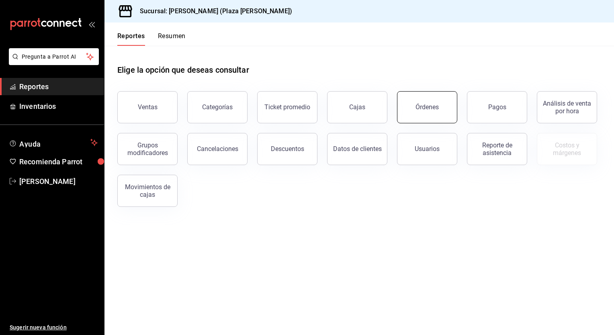
click at [433, 104] on div "Órdenes" at bounding box center [426, 107] width 23 height 8
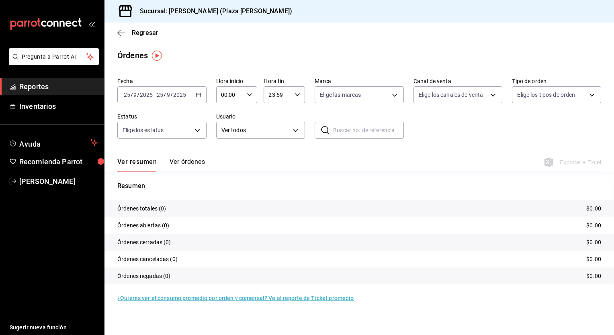
click at [197, 95] on icon "button" at bounding box center [199, 95] width 6 height 6
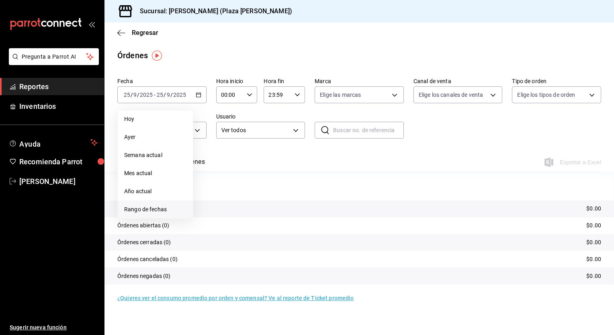
click at [137, 211] on span "Rango de fechas" at bounding box center [155, 209] width 62 height 8
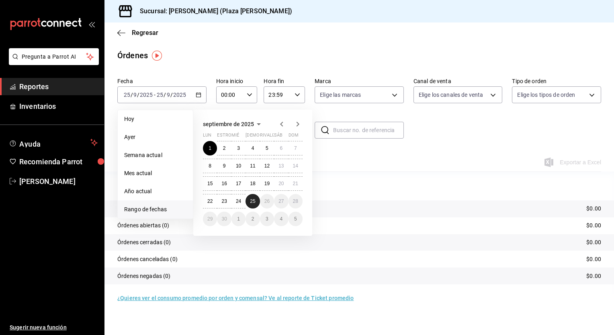
click at [255, 204] on button "25" at bounding box center [252, 201] width 14 height 14
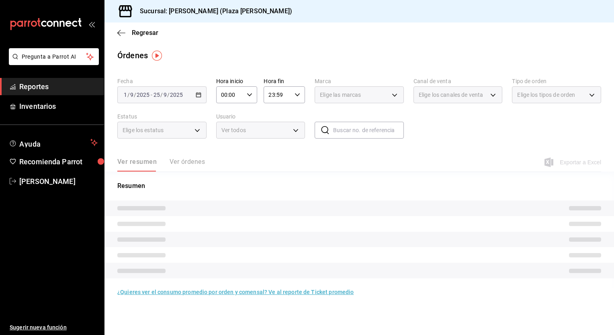
click at [254, 96] on div "00:00 Hora inicio" at bounding box center [236, 94] width 41 height 17
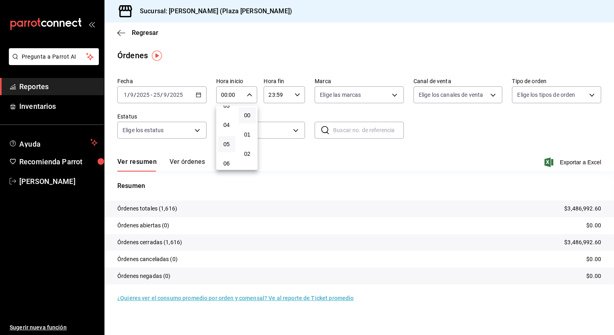
scroll to position [80, 0]
click at [227, 135] on span "05" at bounding box center [227, 131] width 8 height 6
type input "05:00"
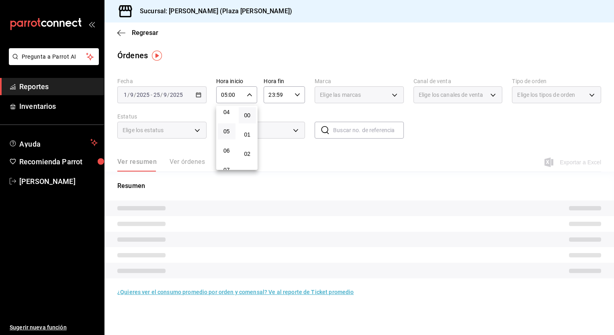
click at [296, 97] on div at bounding box center [307, 167] width 614 height 335
click at [296, 97] on icon "button" at bounding box center [297, 95] width 6 height 6
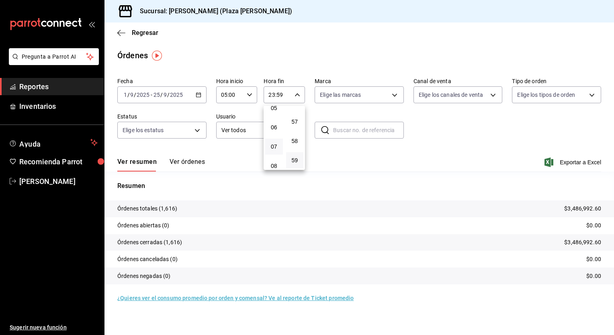
scroll to position [85, 0]
click at [279, 129] on button "05" at bounding box center [274, 127] width 18 height 16
type input "05:59"
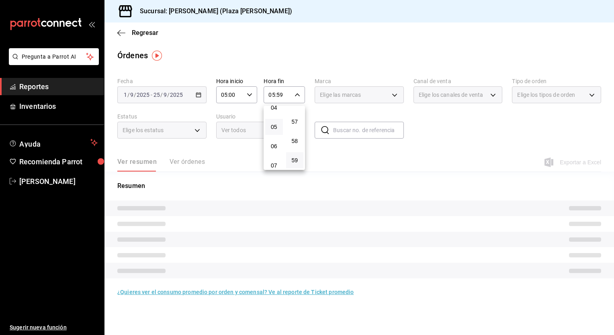
click at [435, 139] on div at bounding box center [307, 167] width 614 height 335
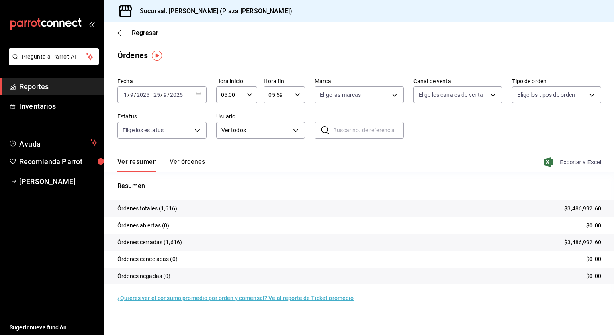
click at [588, 163] on font "Exportar a Excel" at bounding box center [580, 162] width 41 height 6
click at [591, 163] on font "Exportar a Excel" at bounding box center [580, 162] width 41 height 6
click at [360, 217] on tr "Órdenes abiertas (0) $0.00" at bounding box center [358, 225] width 509 height 17
